Goal: Transaction & Acquisition: Purchase product/service

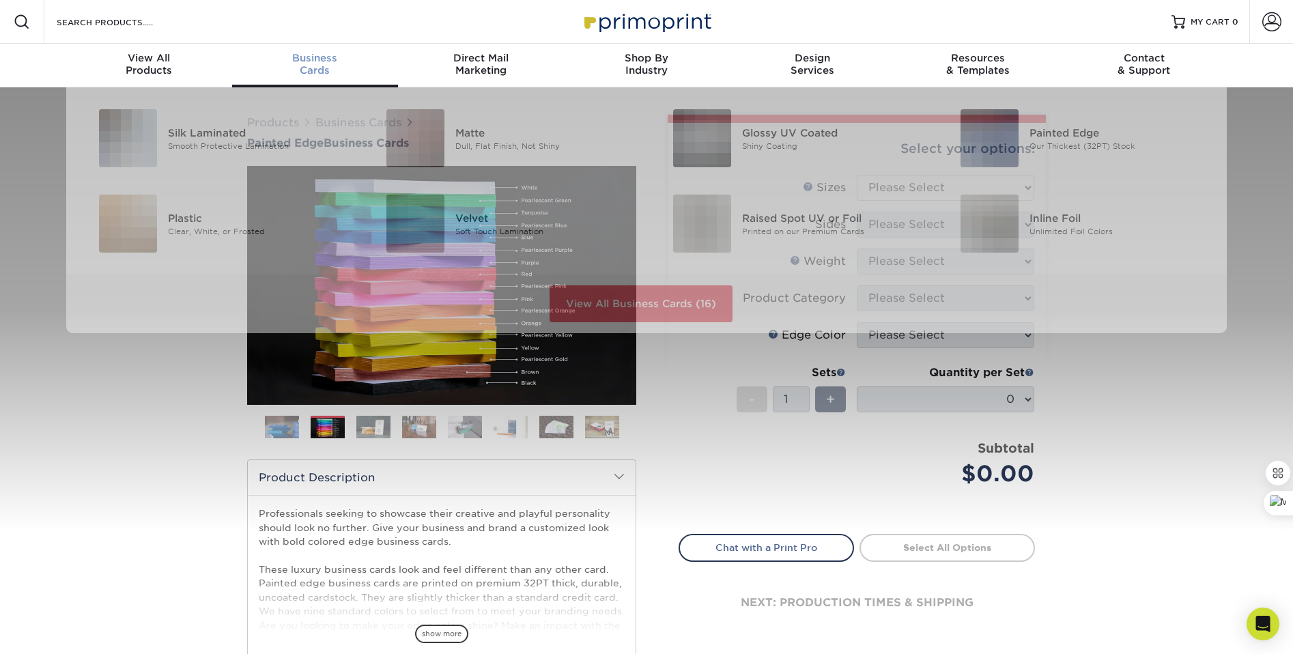
click at [318, 57] on span "Business" at bounding box center [315, 58] width 166 height 12
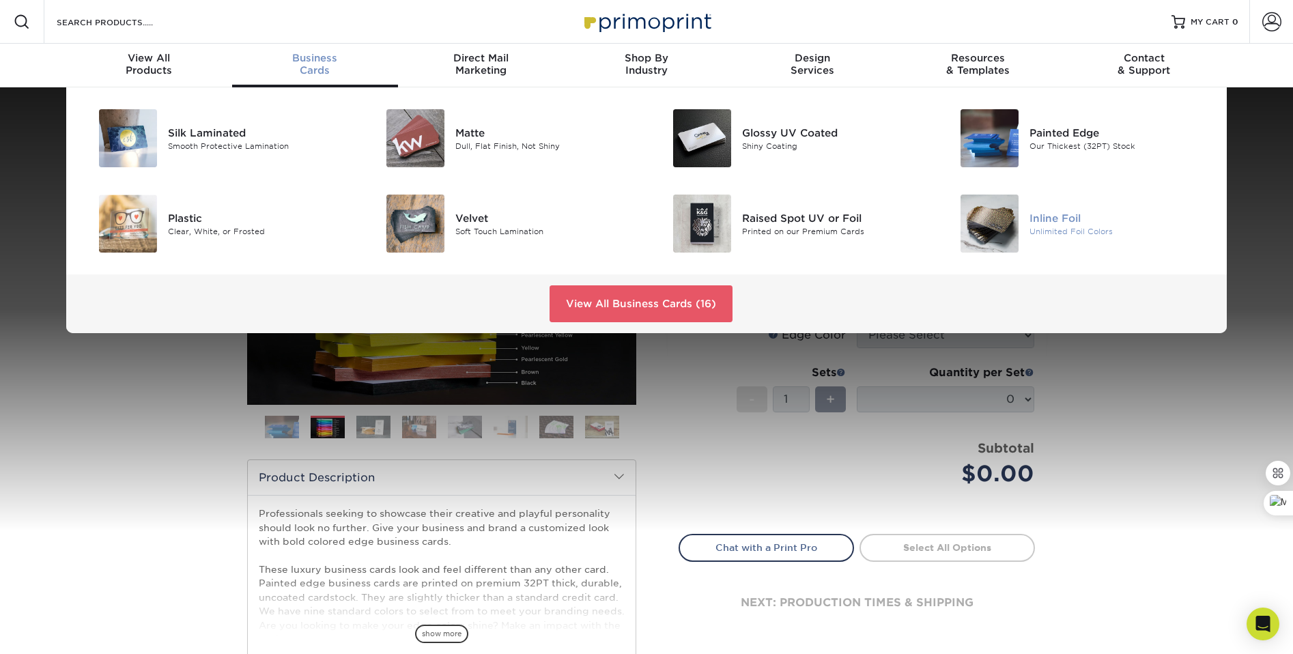
click at [1001, 229] on img at bounding box center [989, 224] width 58 height 58
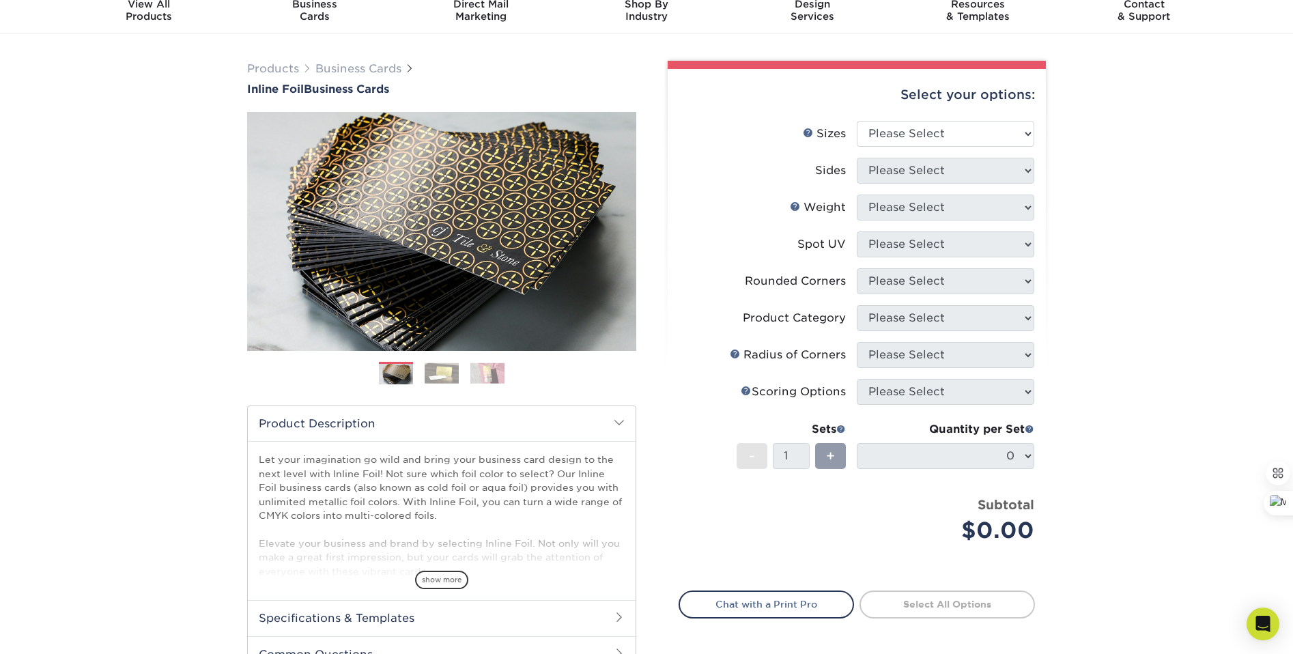
scroll to position [180, 0]
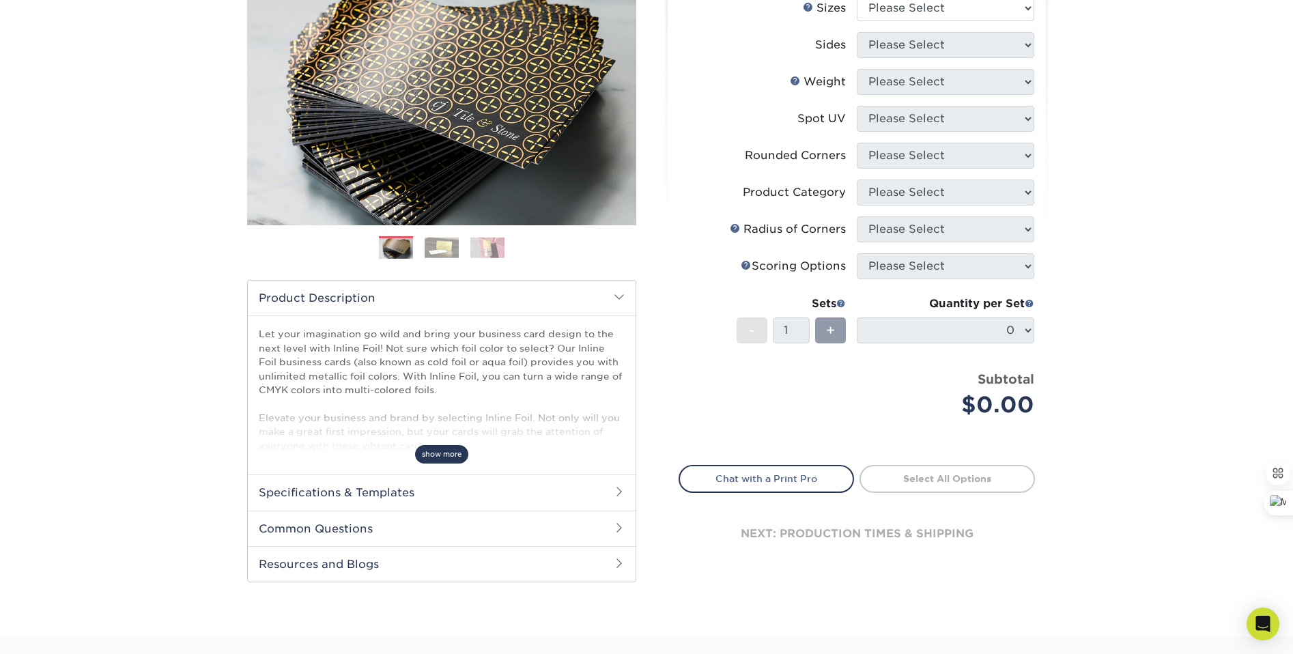
click at [453, 448] on span "show more" at bounding box center [441, 454] width 53 height 18
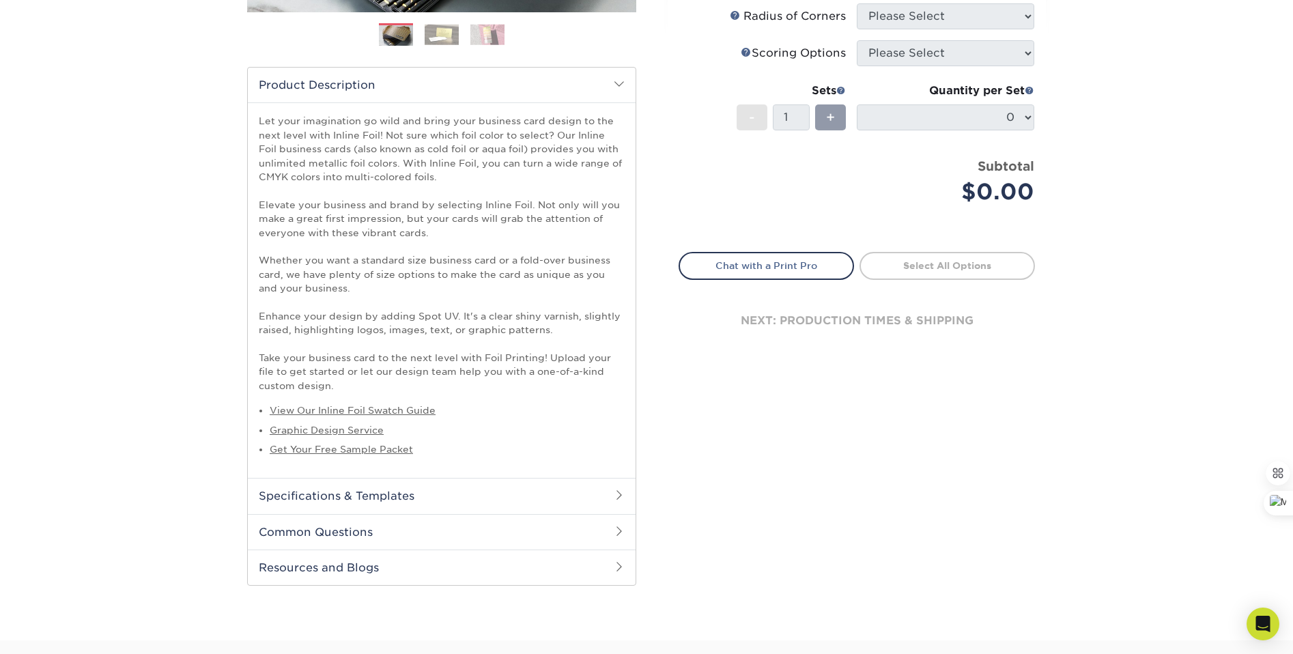
scroll to position [490, 0]
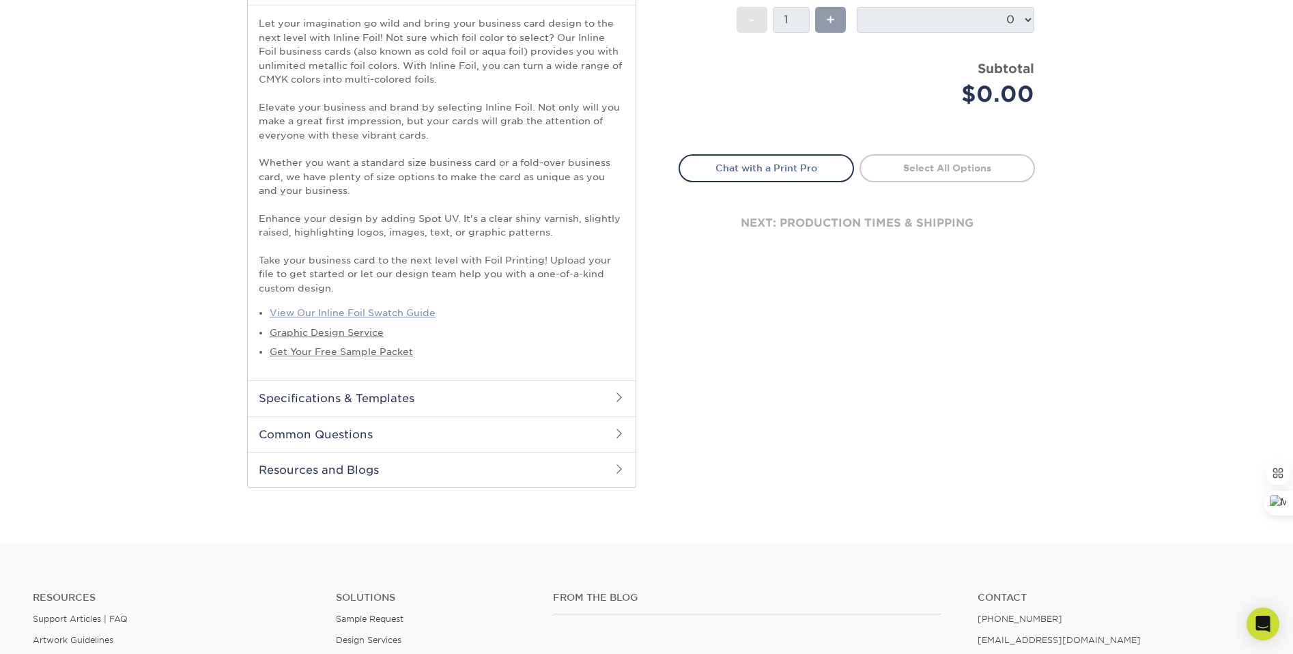
click at [379, 309] on link "View Our Inline Foil Swatch Guide" at bounding box center [353, 312] width 166 height 11
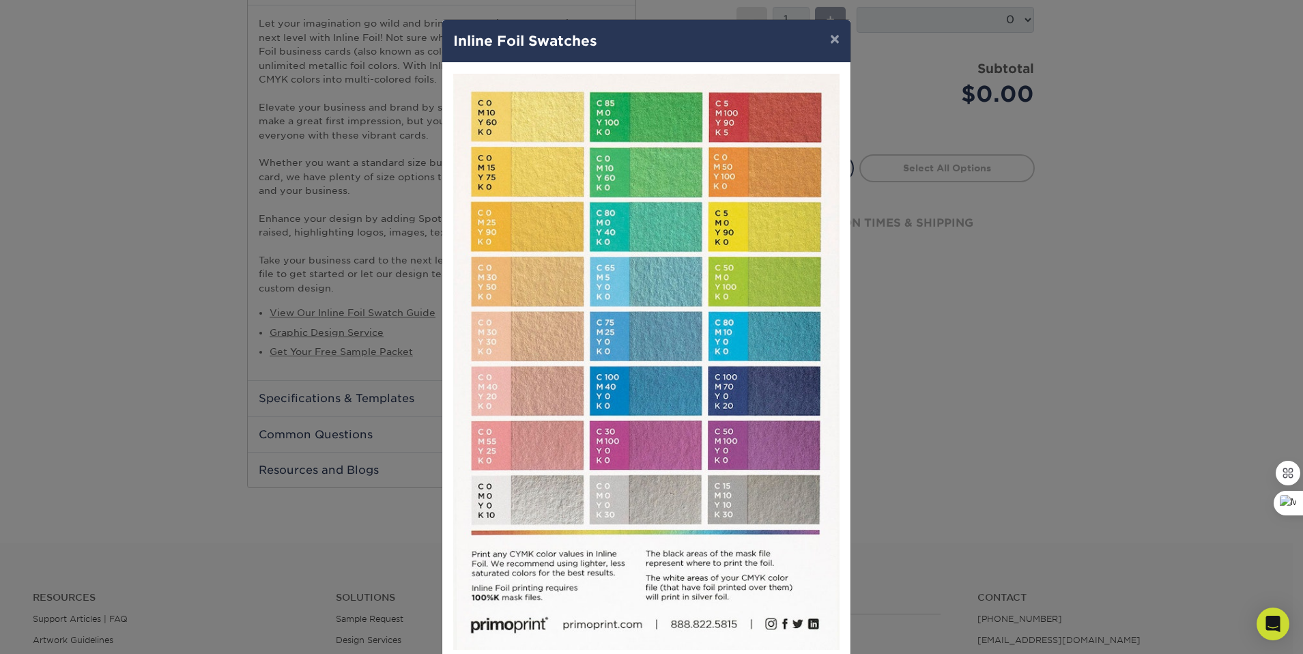
click at [1036, 300] on div "× Inline Foil Swatches Close" at bounding box center [651, 327] width 1303 height 654
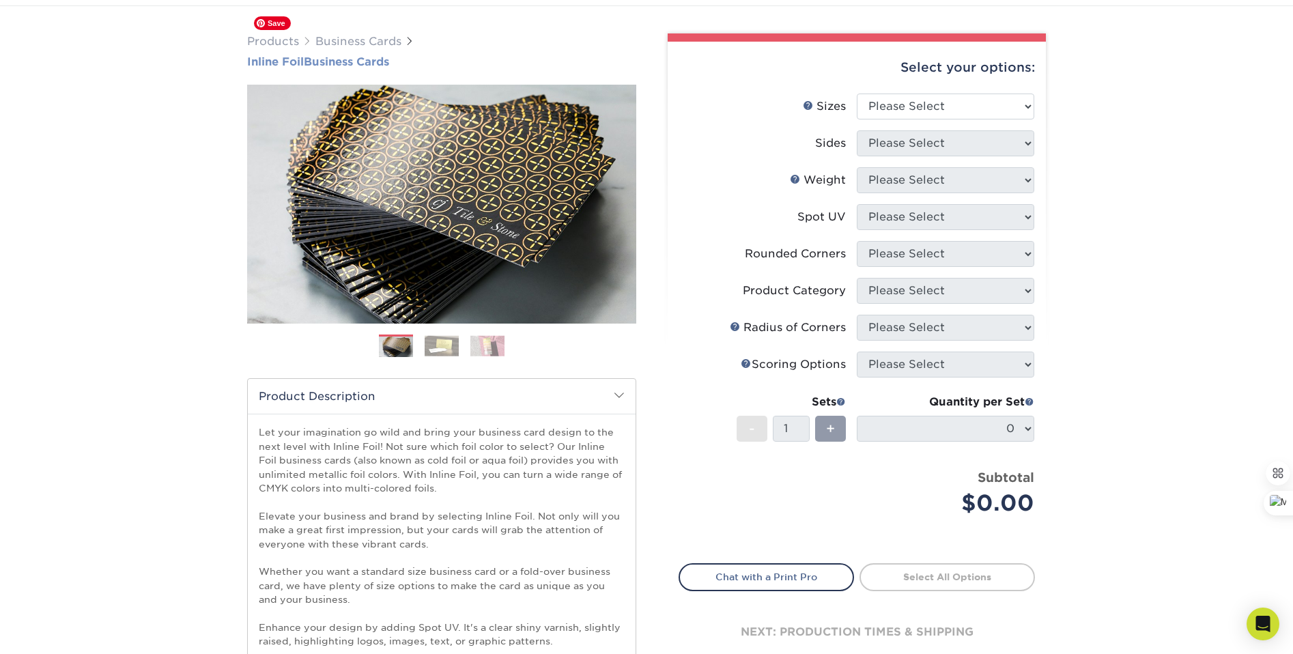
scroll to position [0, 0]
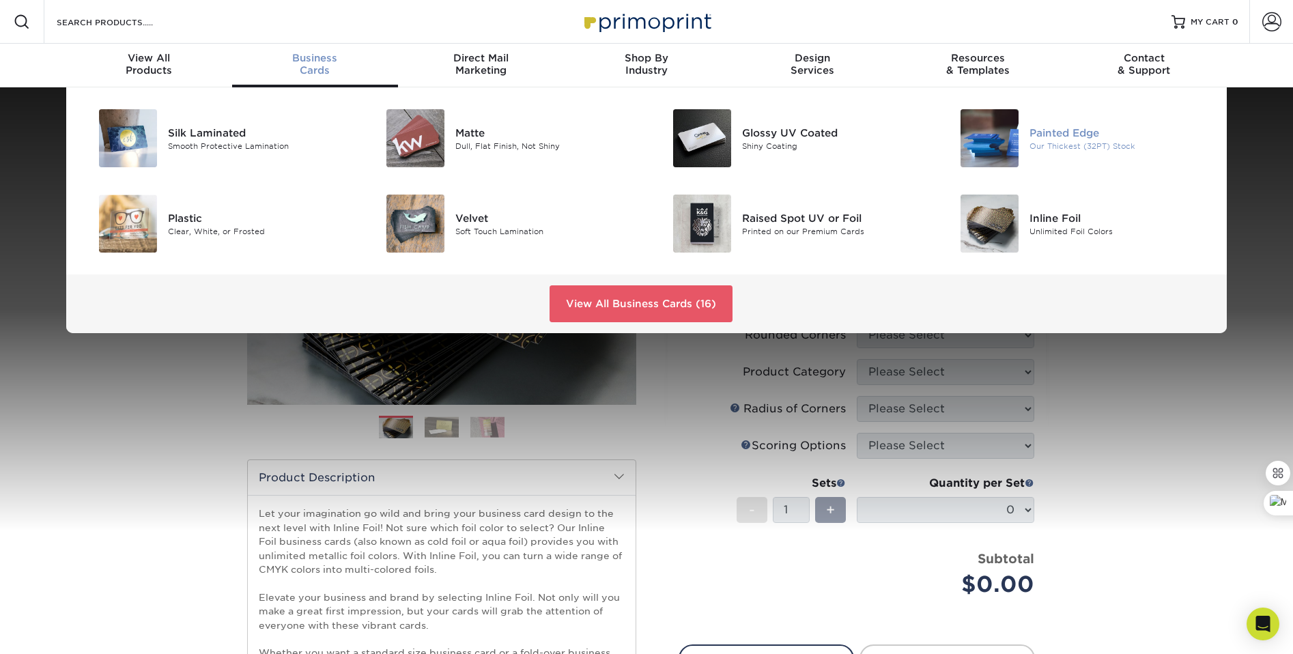
click at [1082, 130] on div "Painted Edge" at bounding box center [1119, 132] width 181 height 15
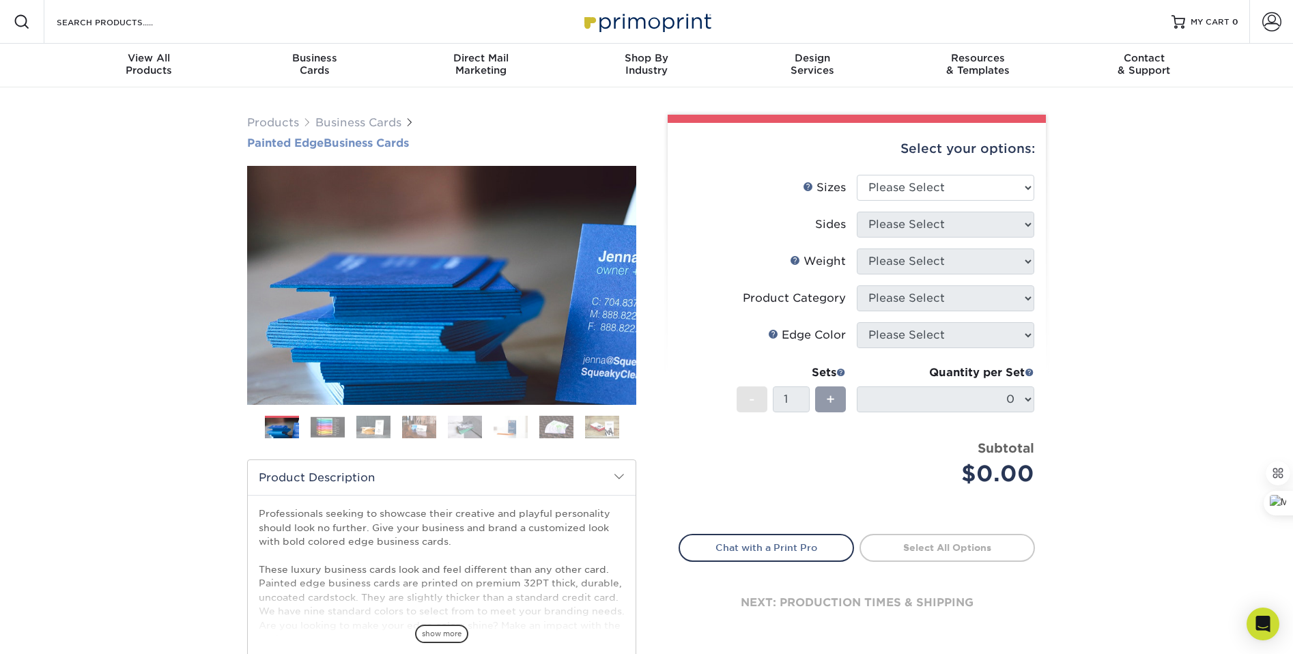
drag, startPoint x: 233, startPoint y: 142, endPoint x: 458, endPoint y: 149, distance: 224.7
click at [458, 149] on div "Products Business Cards Painted Edge Business Cards Previous Next" at bounding box center [646, 451] width 1293 height 729
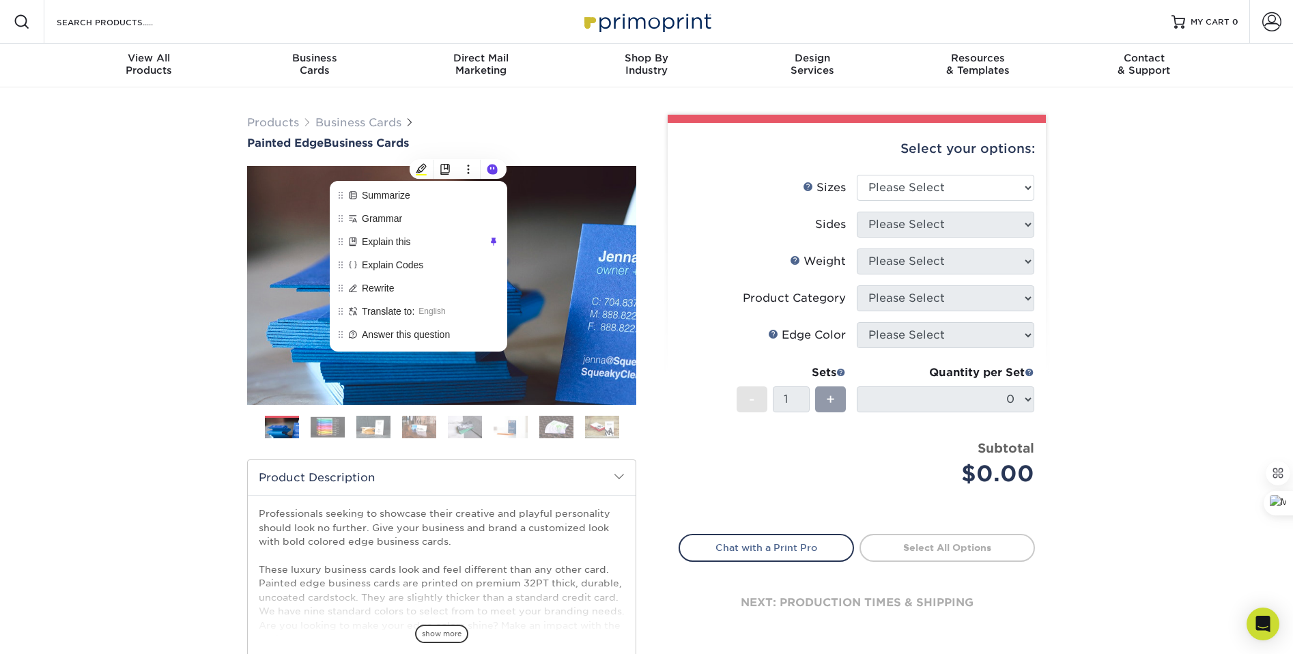
copy h1 "Painted Edge Business Cards"
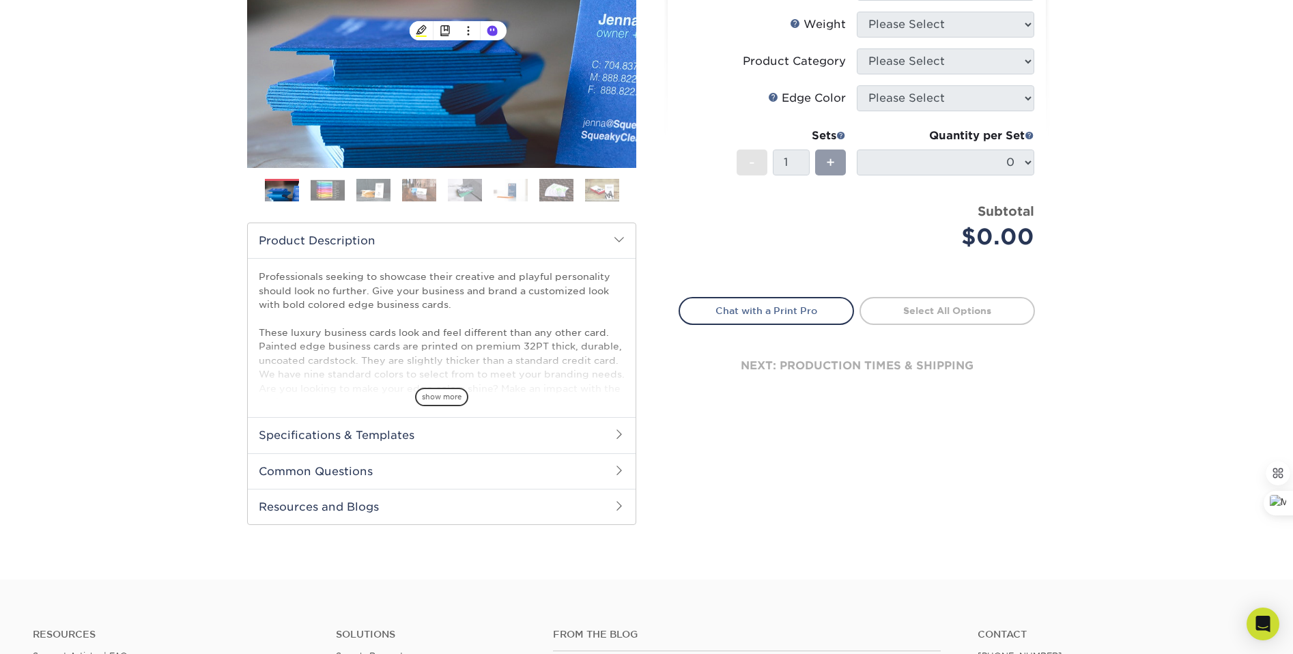
scroll to position [295, 0]
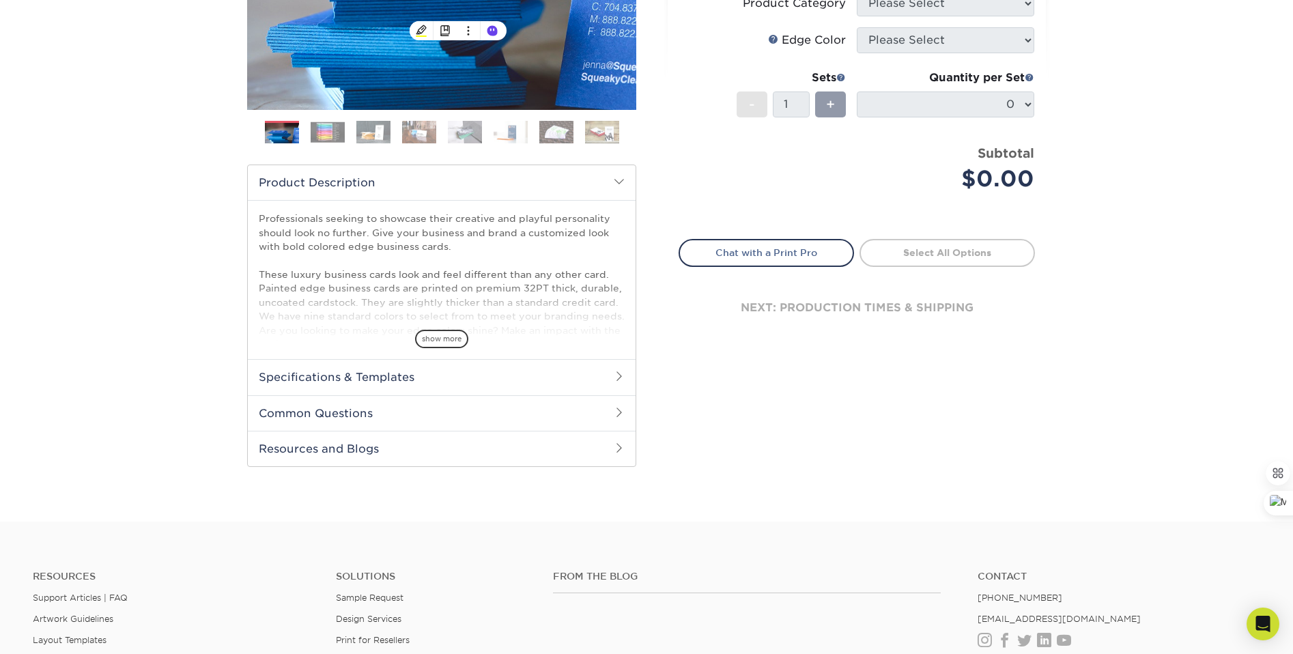
click at [354, 380] on h2 "Specifications & Templates" at bounding box center [442, 376] width 388 height 35
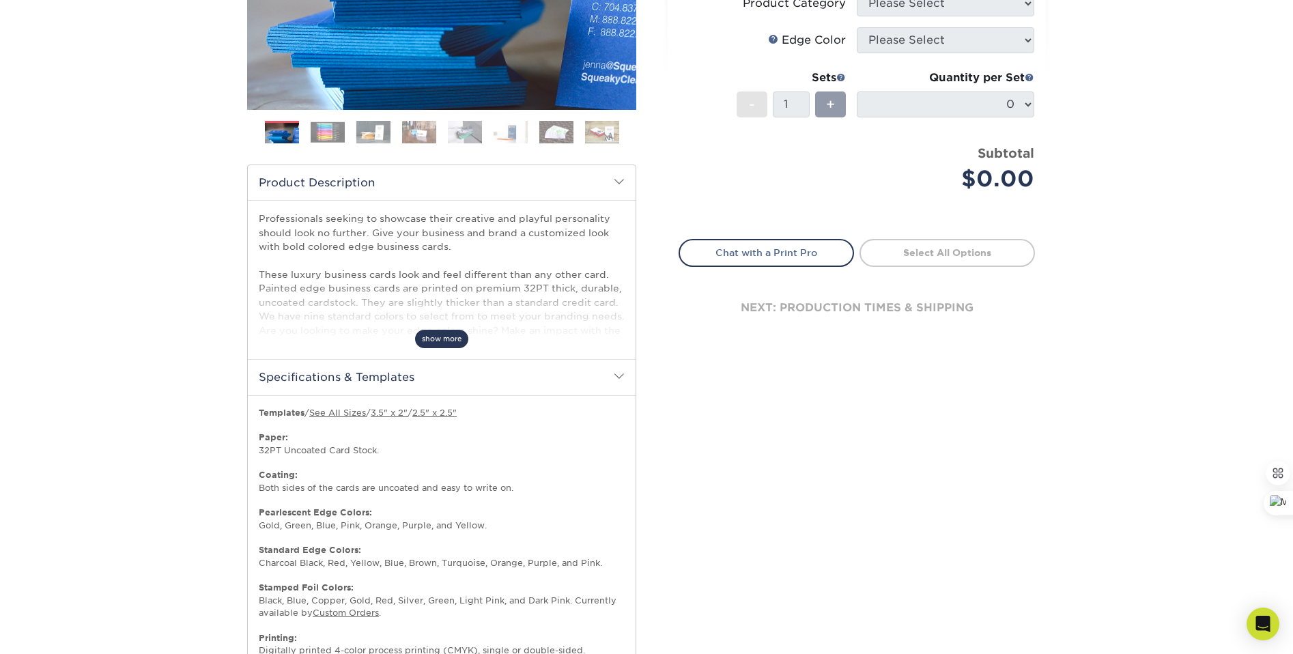
click at [427, 338] on span "show more" at bounding box center [441, 339] width 53 height 18
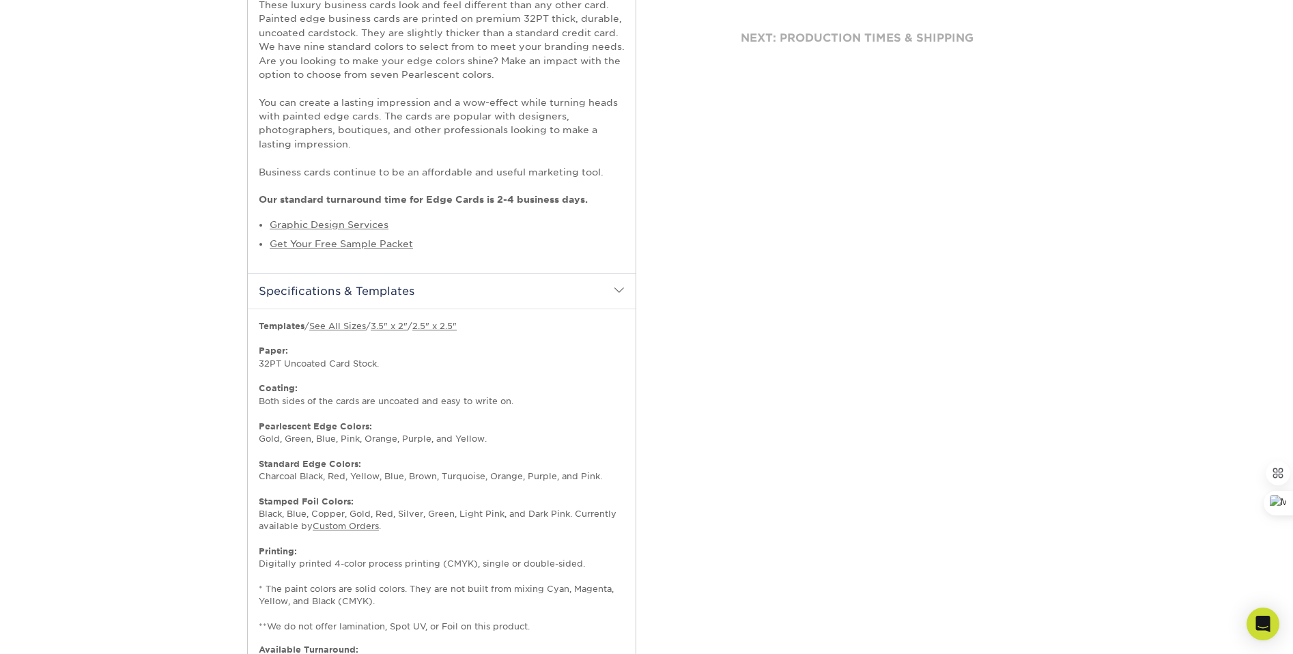
scroll to position [565, 0]
drag, startPoint x: 354, startPoint y: 501, endPoint x: 272, endPoint y: 515, distance: 83.8
click at [255, 506] on div "Starting at 250 for only $ 130 (Price will vary by printed sides, features, siz…" at bounding box center [442, 501] width 388 height 387
copy strong "Stamped Foil Colors:"
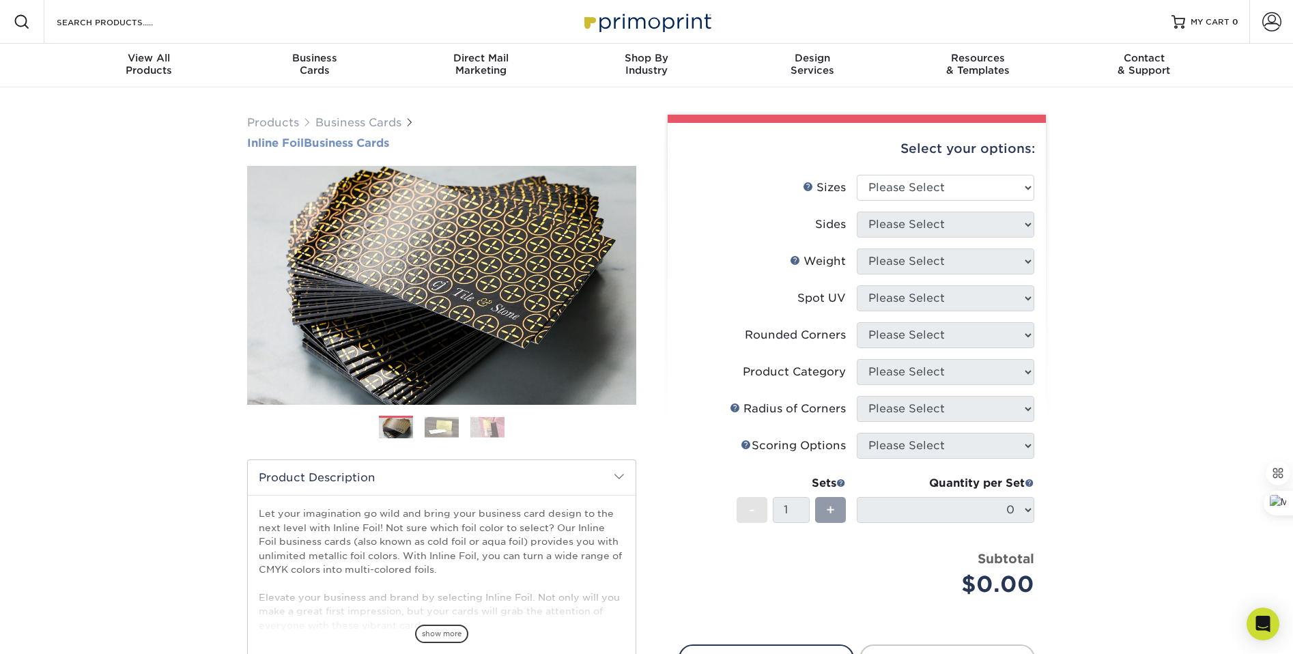
drag, startPoint x: 289, startPoint y: 139, endPoint x: 402, endPoint y: 139, distance: 113.3
click at [402, 139] on div "Products Business Cards Inline Foil Business Cards Previous Next" at bounding box center [442, 438] width 410 height 647
copy h1 "Inline Foil Business Cards"
click at [1025, 180] on select "Please Select 1.5" x 3.5" - Mini 1.75" x 3.5" - Mini 2" x 2" - Square 2" x 3" -…" at bounding box center [945, 188] width 177 height 26
select select "1.75x3.50"
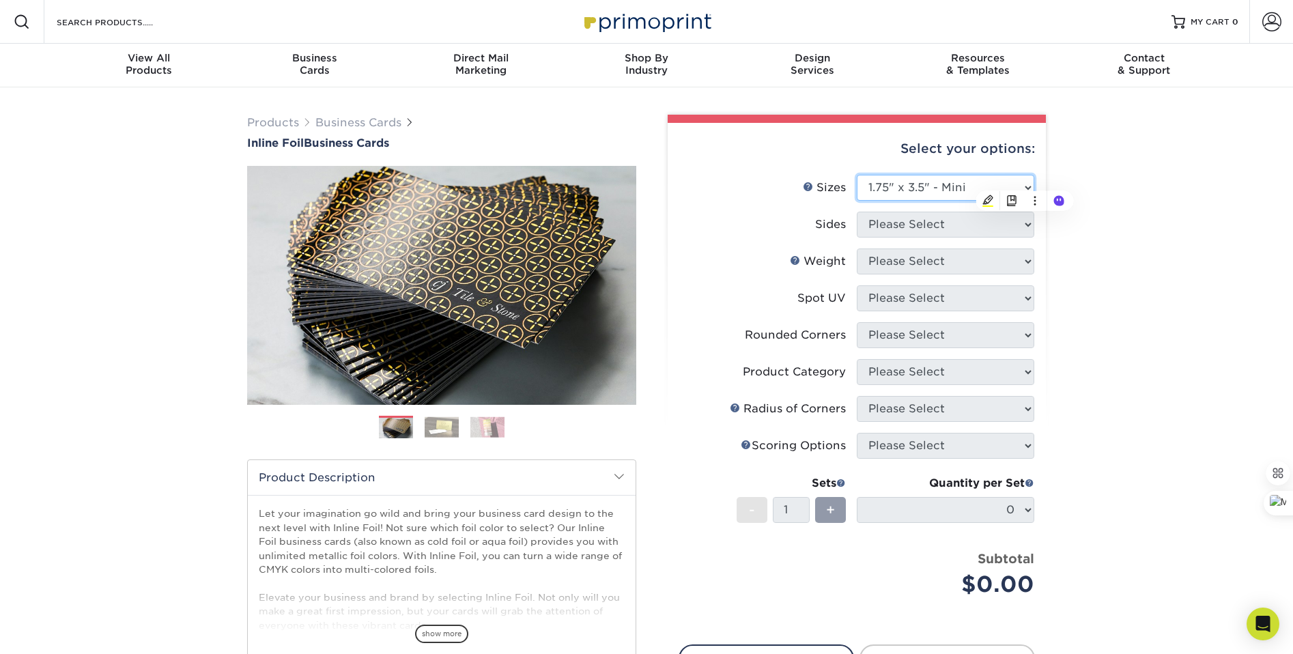
click at [857, 175] on select "Please Select 1.5" x 3.5" - Mini 1.75" x 3.5" - Mini 2" x 2" - Square 2" x 3" -…" at bounding box center [945, 188] width 177 height 26
click at [1027, 227] on select "Please Select Print Both Sides - Foil Back Only Print Both Sides - Foil Both Si…" at bounding box center [945, 225] width 177 height 26
select select "2ba18f74-0f96-487e-8b6e-985b404b3305"
click at [857, 212] on select "Please Select Print Both Sides - Foil Back Only Print Both Sides - Foil Both Si…" at bounding box center [945, 225] width 177 height 26
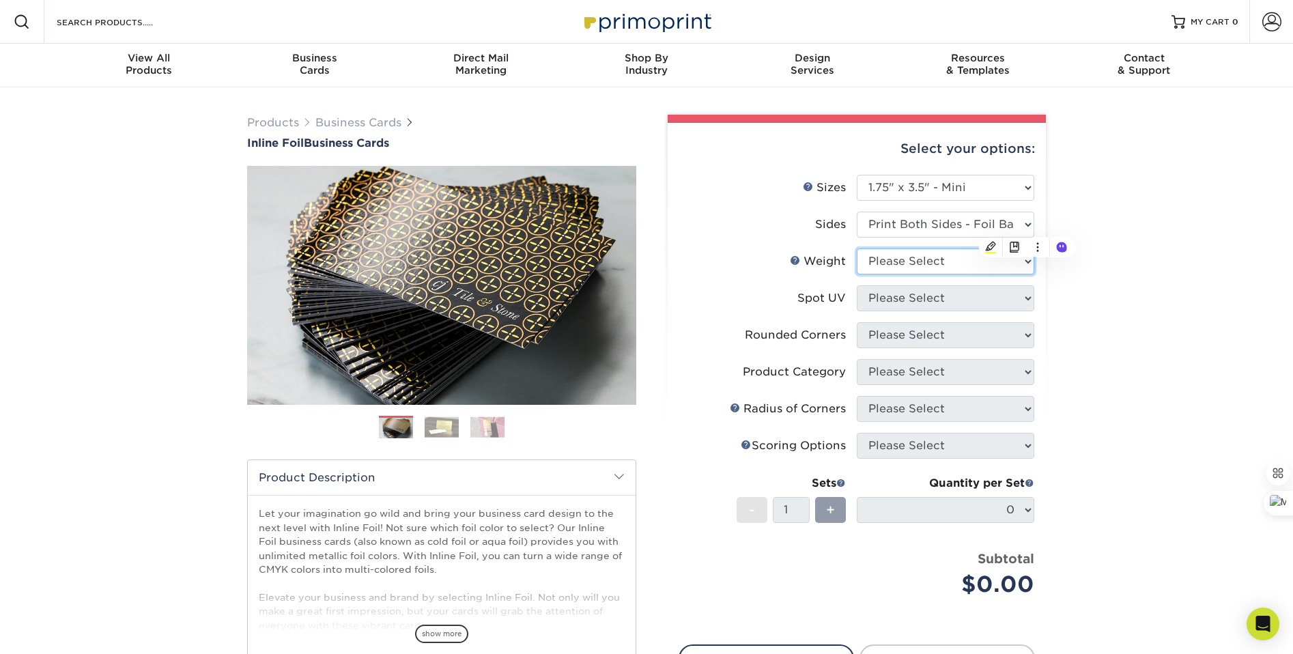
click at [1023, 261] on select "Please Select 16PT" at bounding box center [945, 261] width 177 height 26
click at [447, 429] on img at bounding box center [442, 426] width 34 height 21
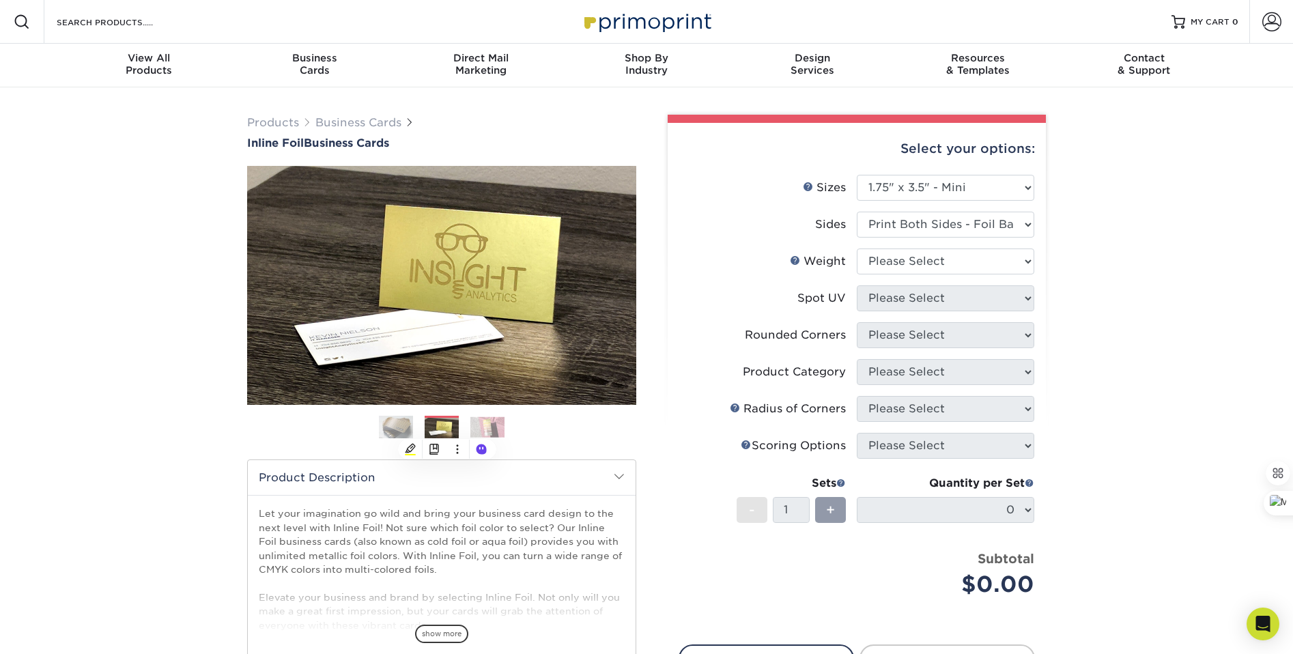
click at [502, 418] on img at bounding box center [487, 426] width 34 height 21
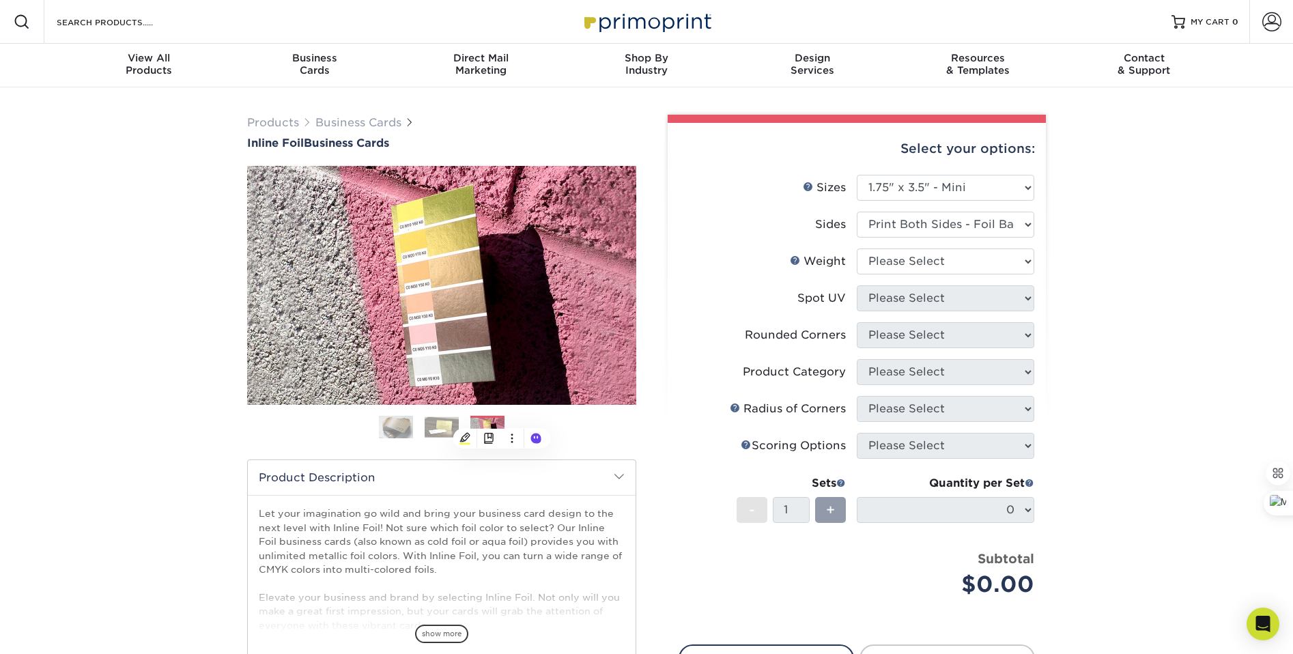
click at [399, 427] on img at bounding box center [396, 427] width 34 height 34
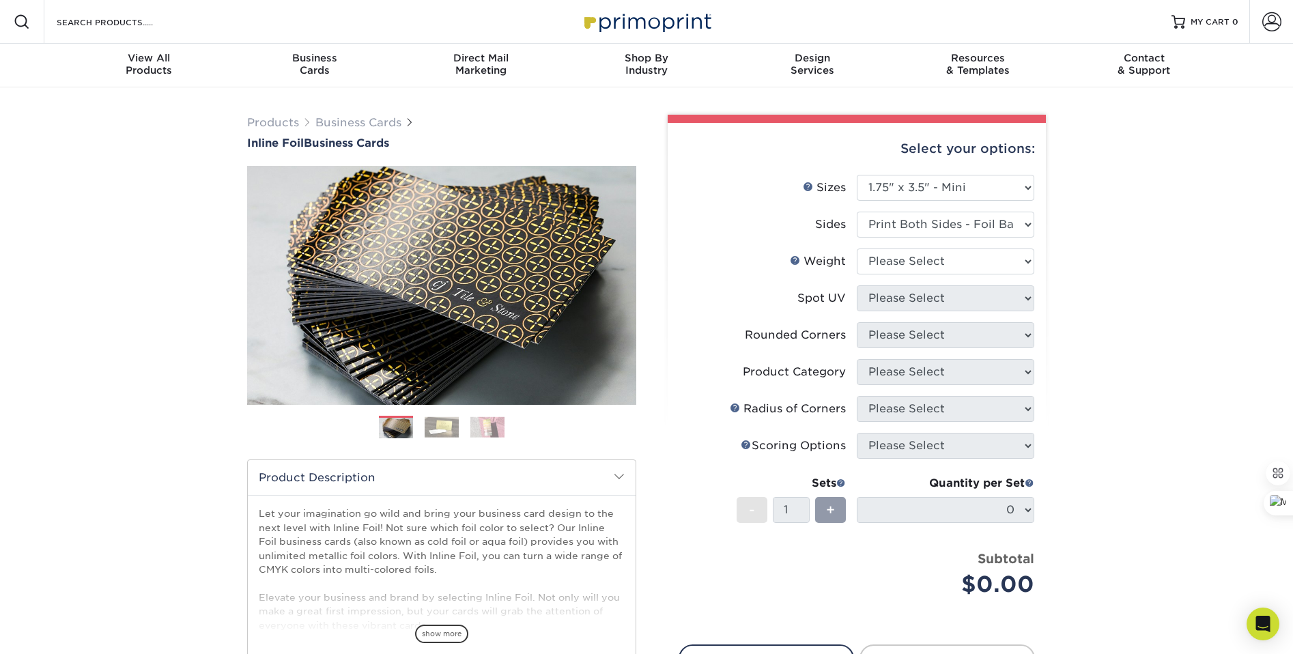
click at [444, 423] on img at bounding box center [442, 426] width 34 height 21
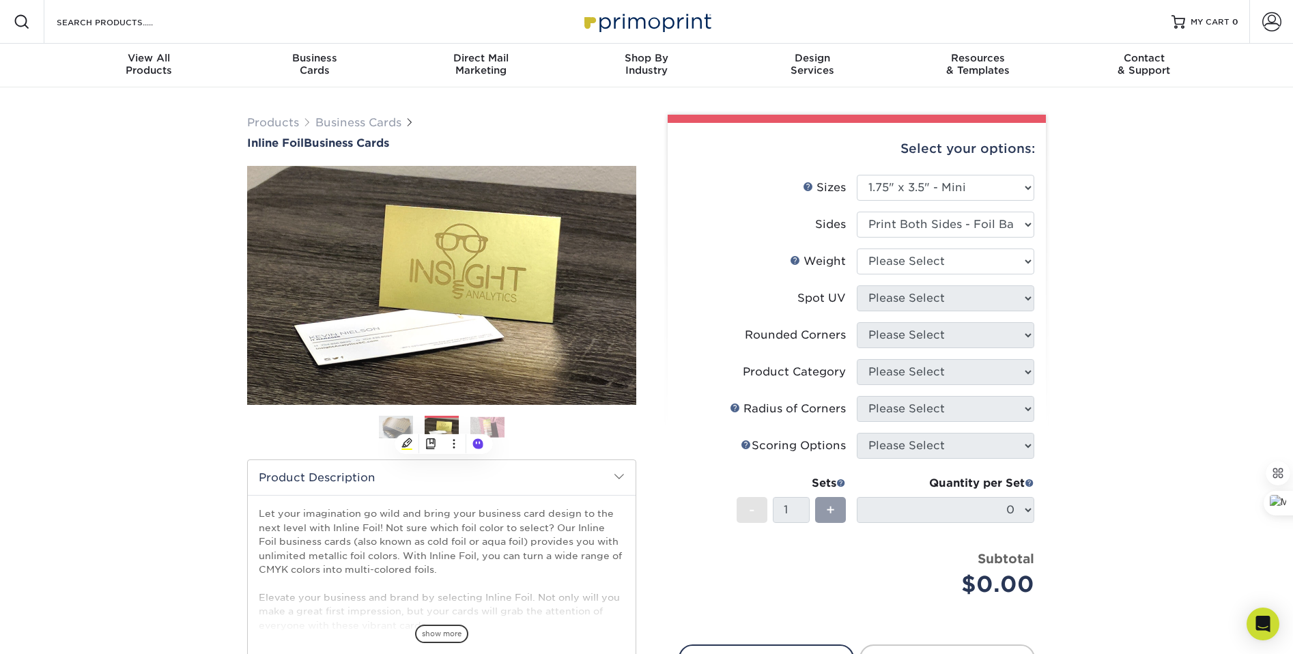
click at [489, 425] on img at bounding box center [487, 426] width 34 height 21
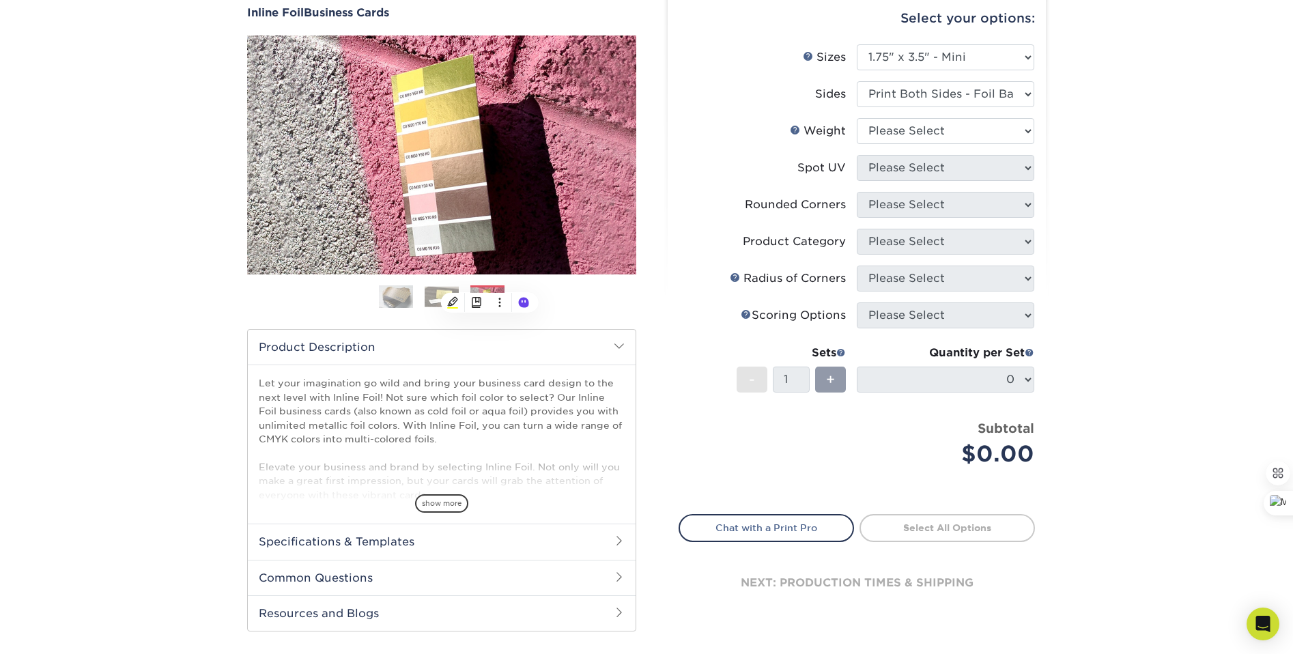
scroll to position [428, 0]
